Goal: Navigation & Orientation: Find specific page/section

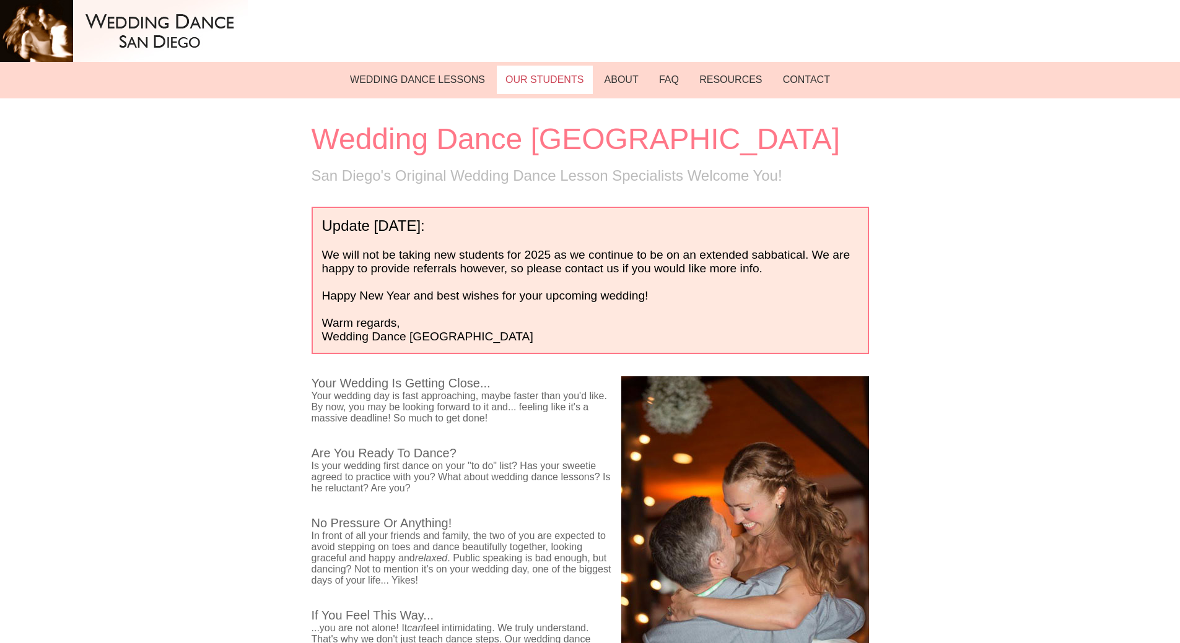
click at [523, 80] on link "OUR STUDENTS" at bounding box center [545, 80] width 96 height 28
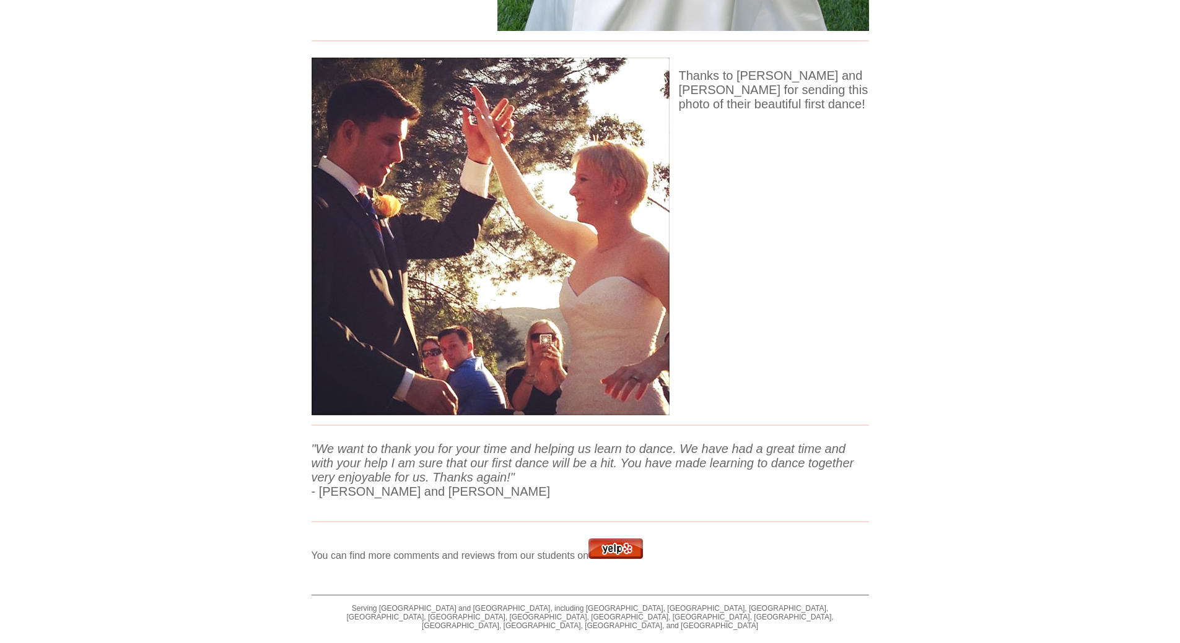
scroll to position [5787, 0]
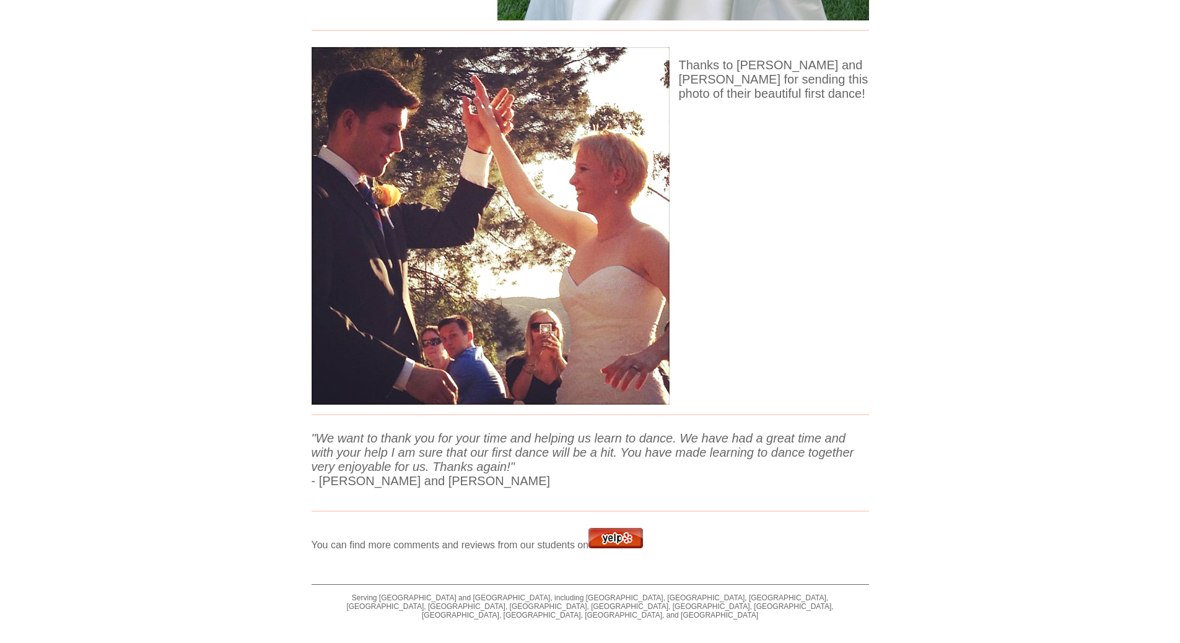
drag, startPoint x: 289, startPoint y: 446, endPoint x: 287, endPoint y: 432, distance: 14.3
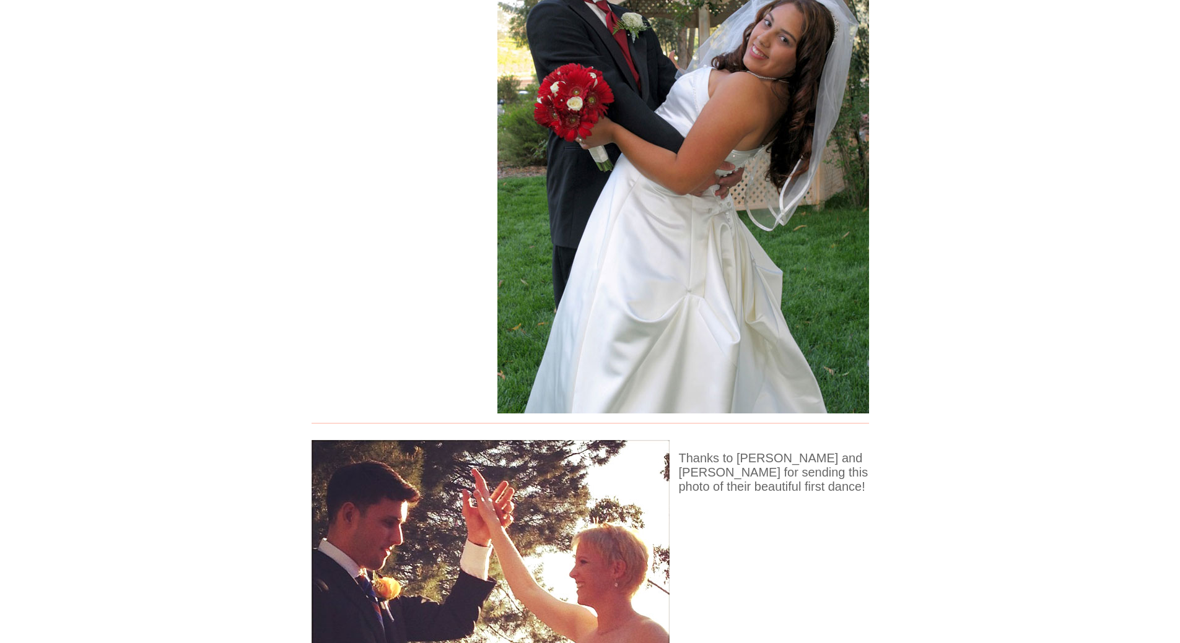
scroll to position [0, 0]
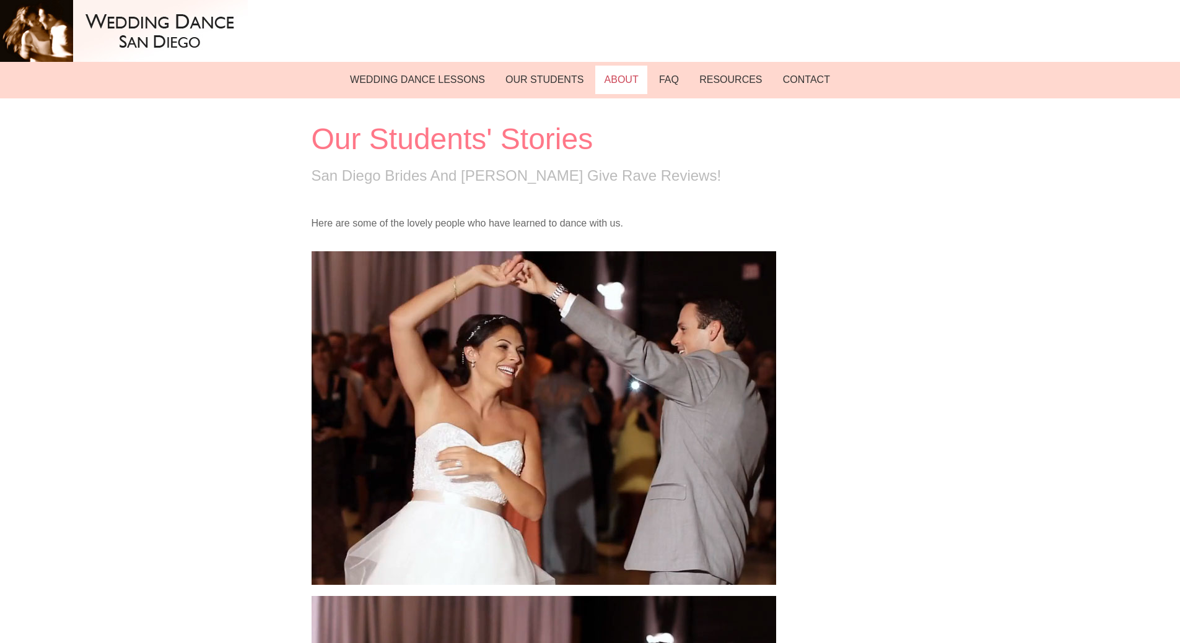
click at [627, 77] on link "ABOUT" at bounding box center [621, 80] width 52 height 28
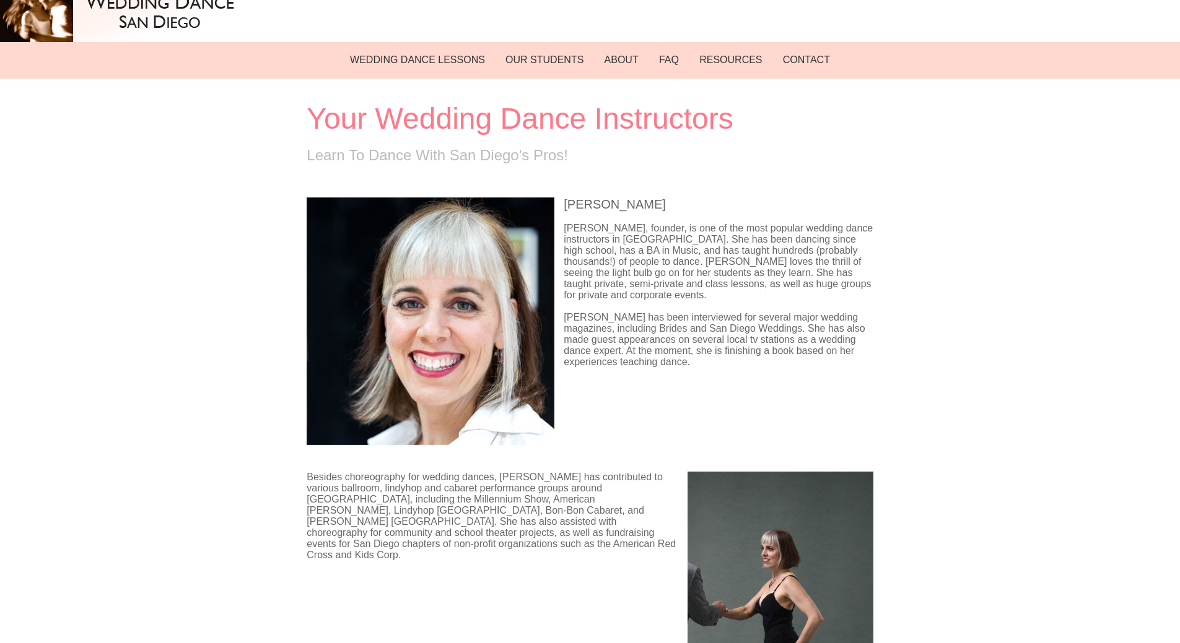
scroll to position [270, 0]
